Goal: Task Accomplishment & Management: Use online tool/utility

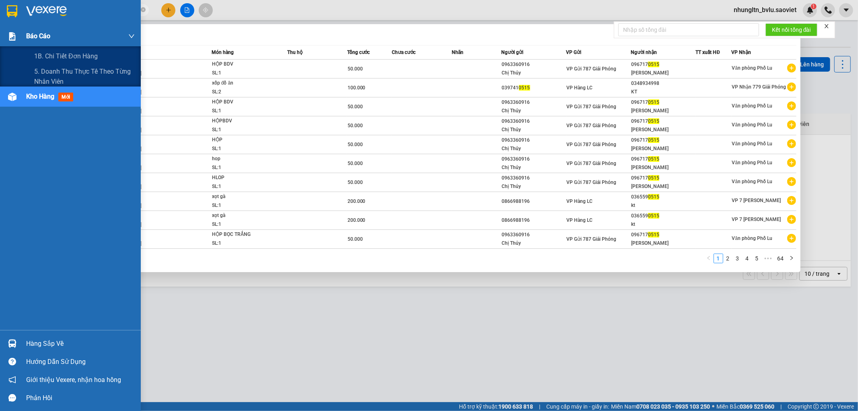
click at [29, 36] on span "Báo cáo" at bounding box center [38, 36] width 24 height 10
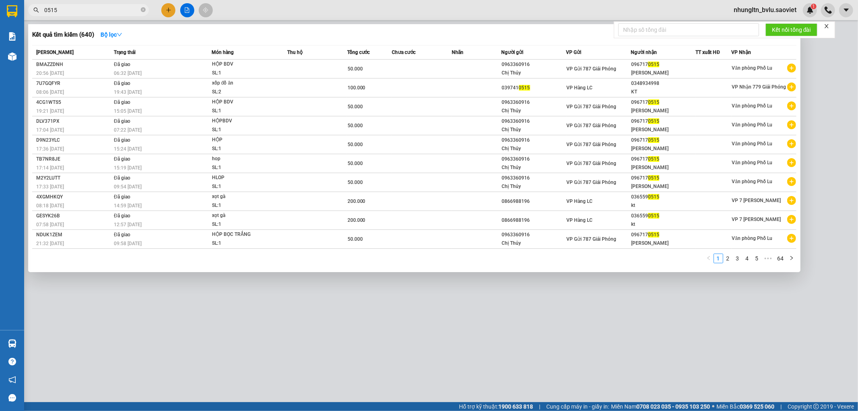
click at [424, 302] on div at bounding box center [429, 205] width 858 height 411
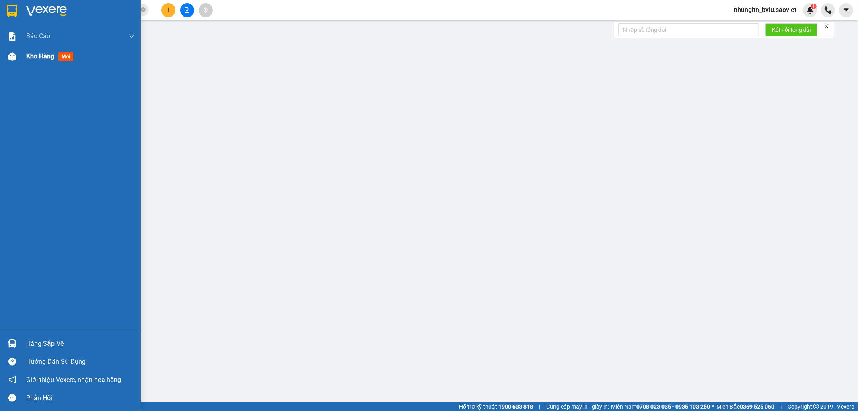
click at [47, 59] on span "Kho hàng" at bounding box center [40, 56] width 28 height 8
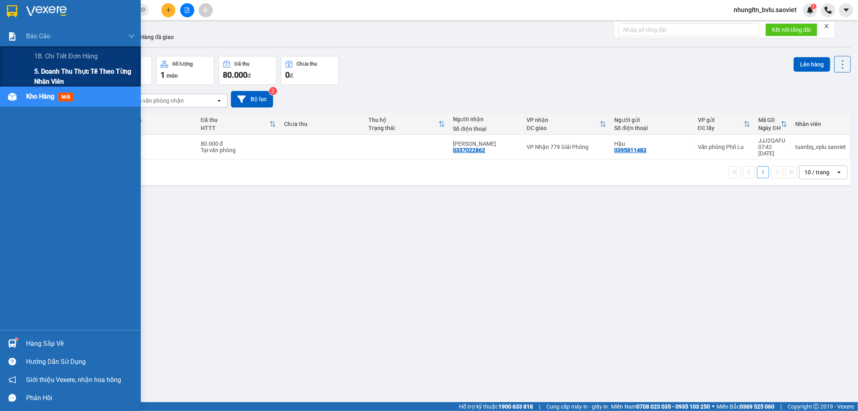
click at [39, 74] on span "5. Doanh thu thực tế theo từng nhân viên" at bounding box center [84, 76] width 101 height 20
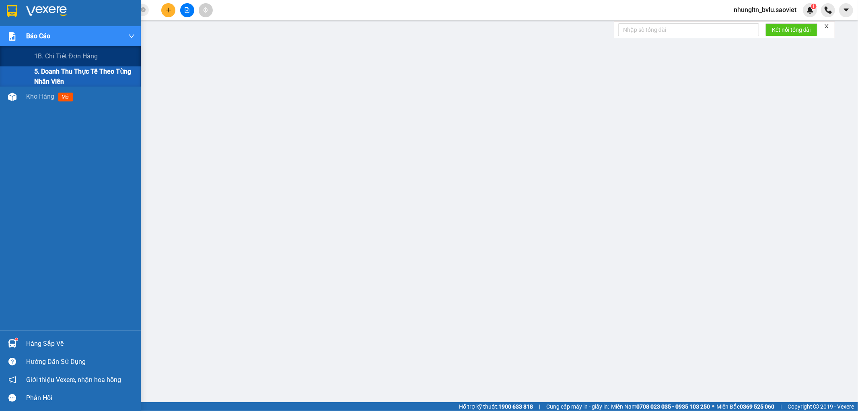
click at [41, 74] on span "5. Doanh thu thực tế theo từng nhân viên" at bounding box center [84, 76] width 101 height 20
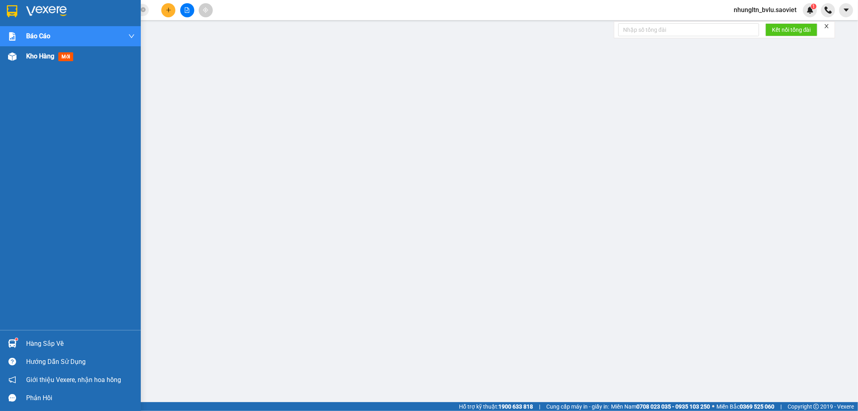
click at [51, 58] on span "Kho hàng" at bounding box center [40, 56] width 28 height 8
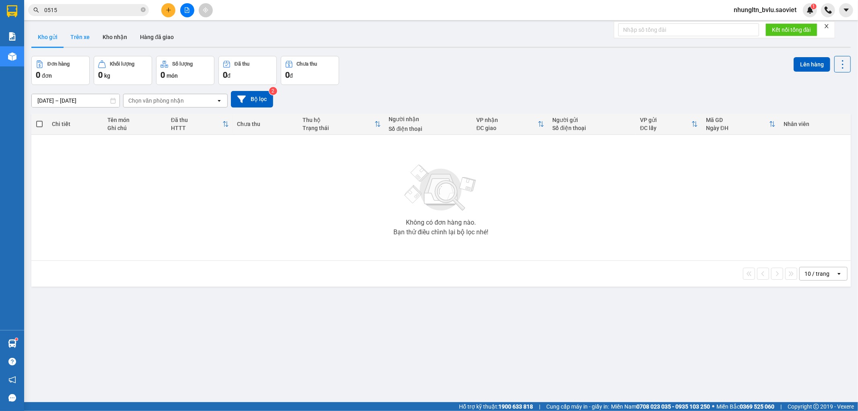
click at [79, 30] on button "Trên xe" at bounding box center [80, 36] width 32 height 19
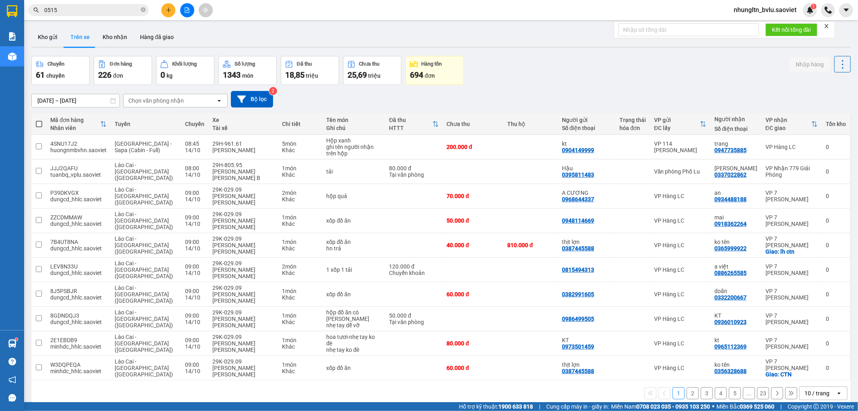
click at [95, 14] on span "0515" at bounding box center [88, 10] width 121 height 12
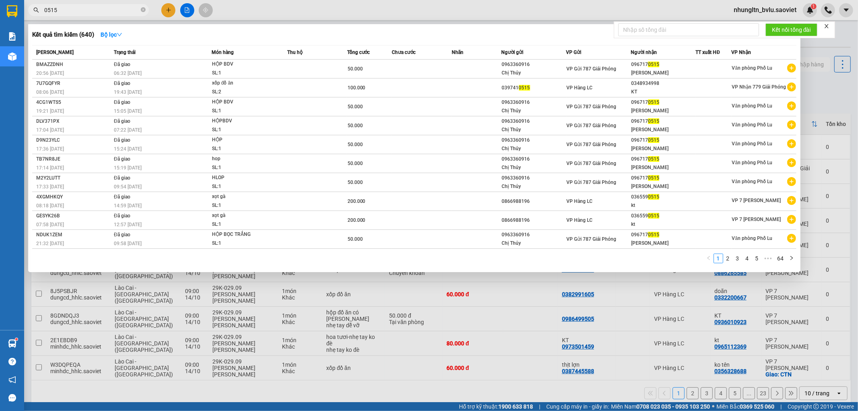
click at [95, 12] on input "0515" at bounding box center [91, 10] width 95 height 9
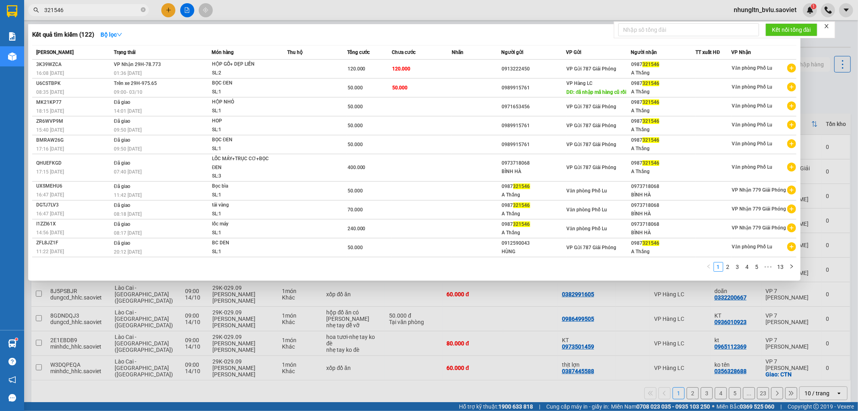
click at [86, 9] on input "321546" at bounding box center [91, 10] width 95 height 9
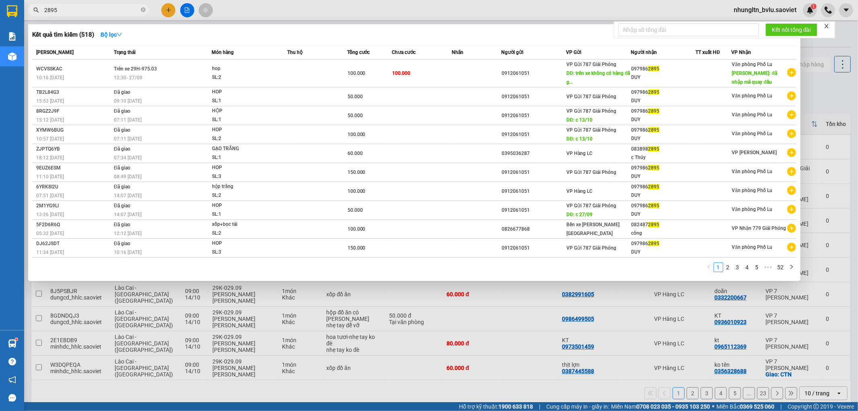
type input "2895"
click at [433, 2] on div at bounding box center [429, 205] width 858 height 411
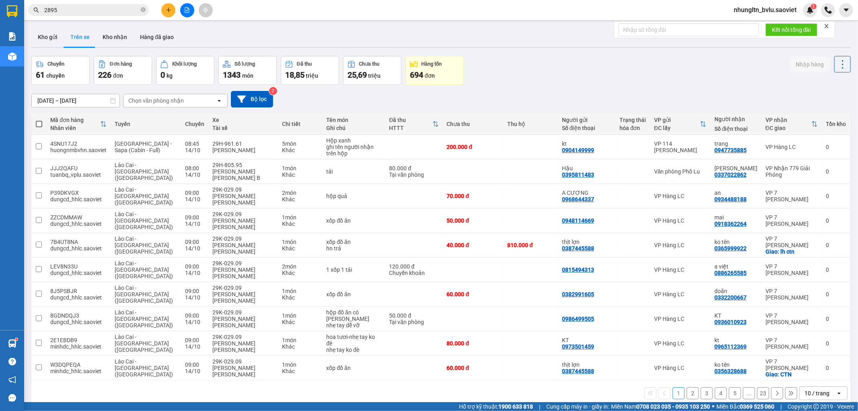
click at [180, 9] on button at bounding box center [187, 10] width 14 height 14
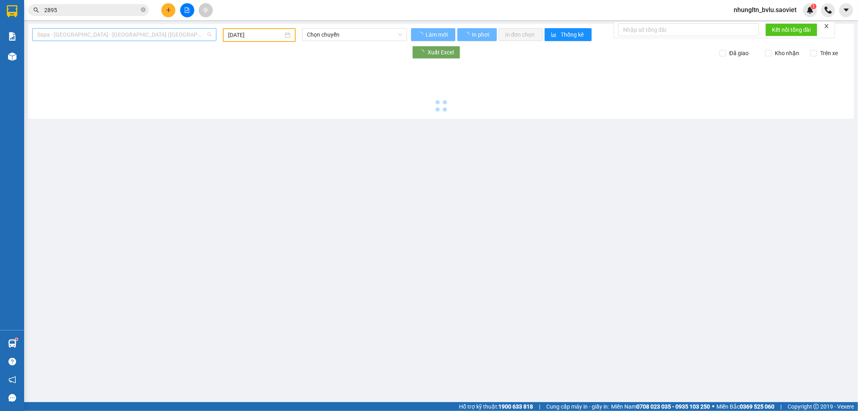
click at [93, 37] on span "Sapa - [GEOGRAPHIC_DATA] - [GEOGRAPHIC_DATA] ([GEOGRAPHIC_DATA])" at bounding box center [124, 35] width 175 height 12
type input "[DATE]"
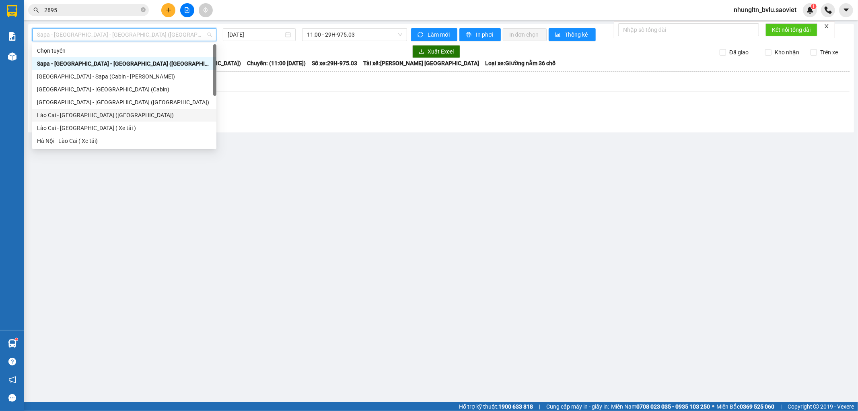
click at [91, 113] on div "Lào Cai - [GEOGRAPHIC_DATA] ([GEOGRAPHIC_DATA])" at bounding box center [124, 115] width 175 height 9
type input "[DATE]"
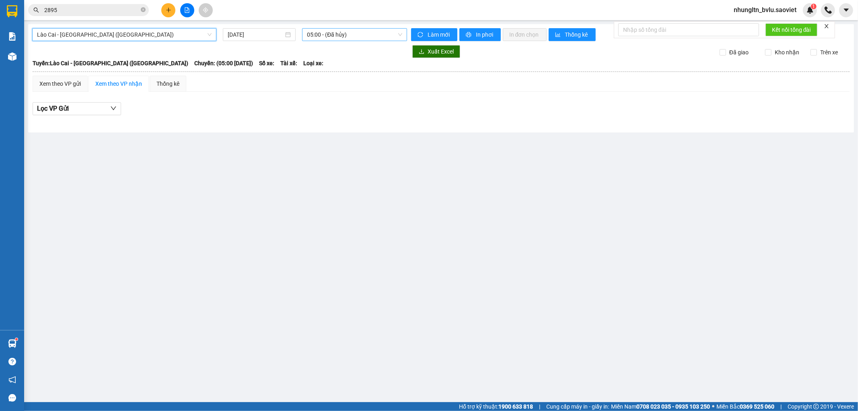
click at [362, 33] on span "05:00 - (Đã hủy)" at bounding box center [354, 35] width 95 height 12
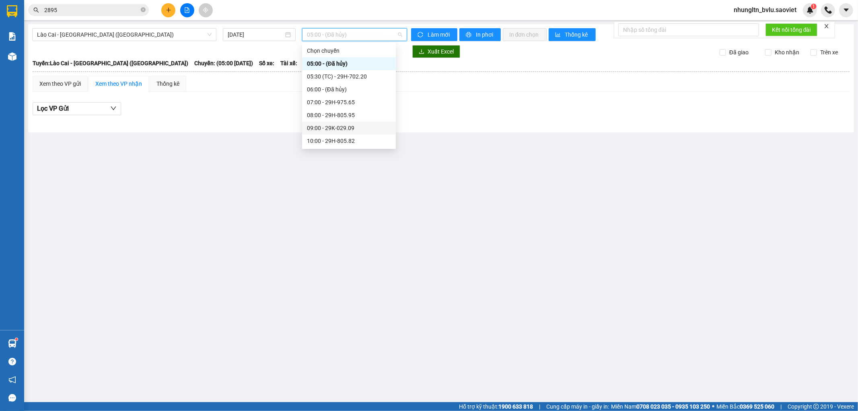
click at [352, 128] on div "09:00 - 29K-029.09" at bounding box center [349, 128] width 84 height 9
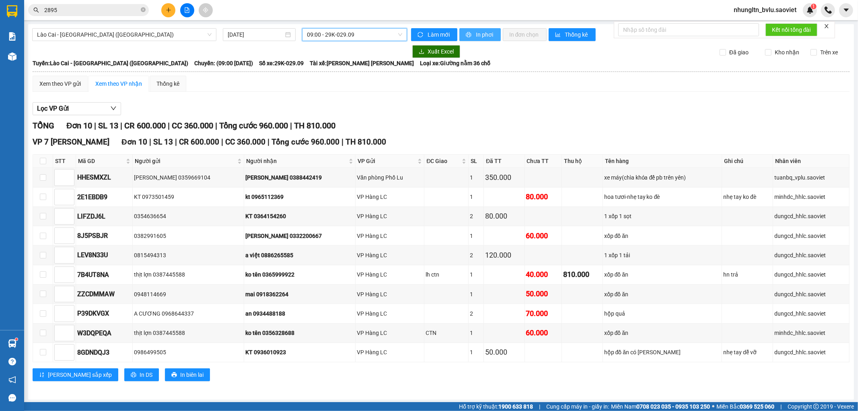
click at [491, 33] on span "In phơi" at bounding box center [485, 34] width 19 height 9
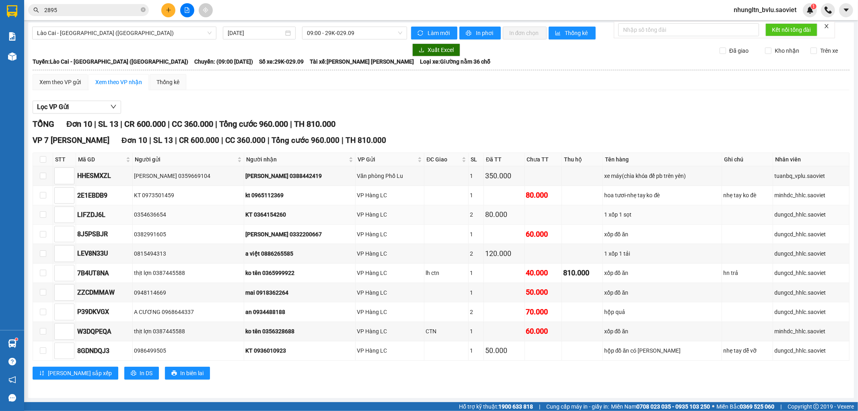
scroll to position [10, 0]
